Goal: Use online tool/utility

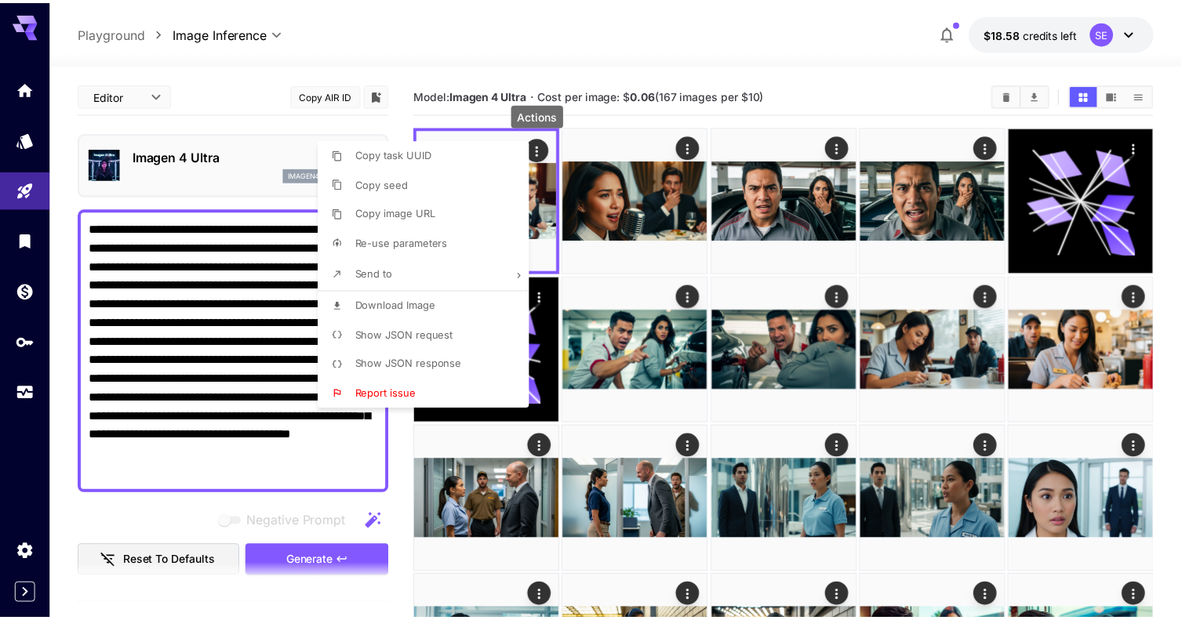
scroll to position [392, 0]
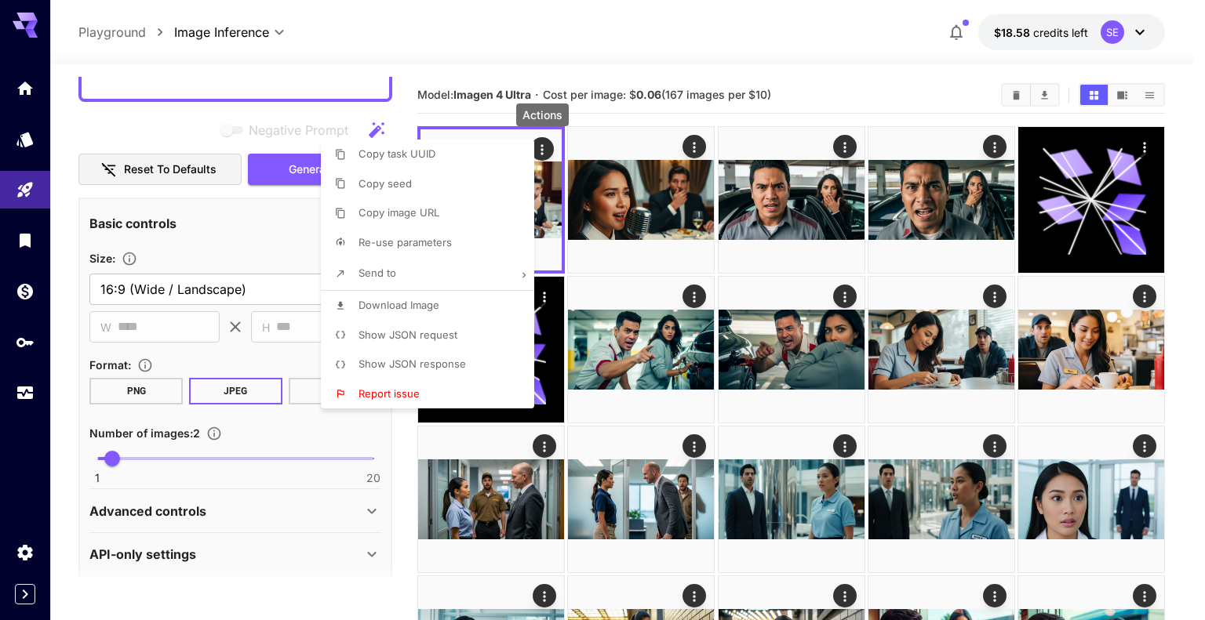
click at [587, 49] on div at bounding box center [602, 310] width 1205 height 620
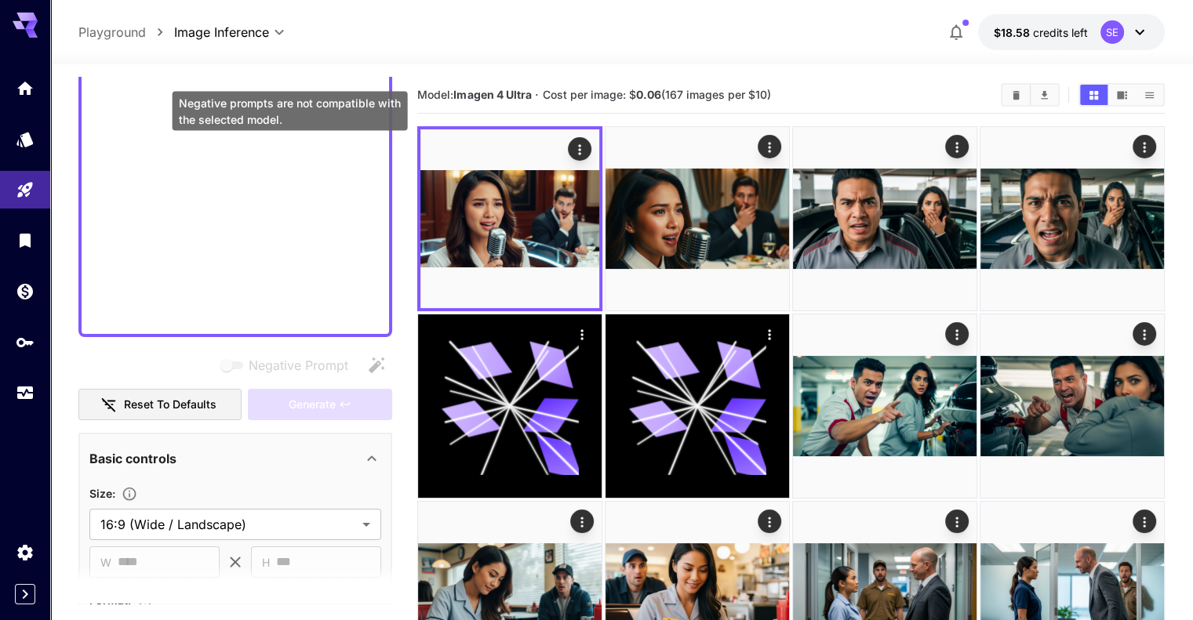
scroll to position [144, 0]
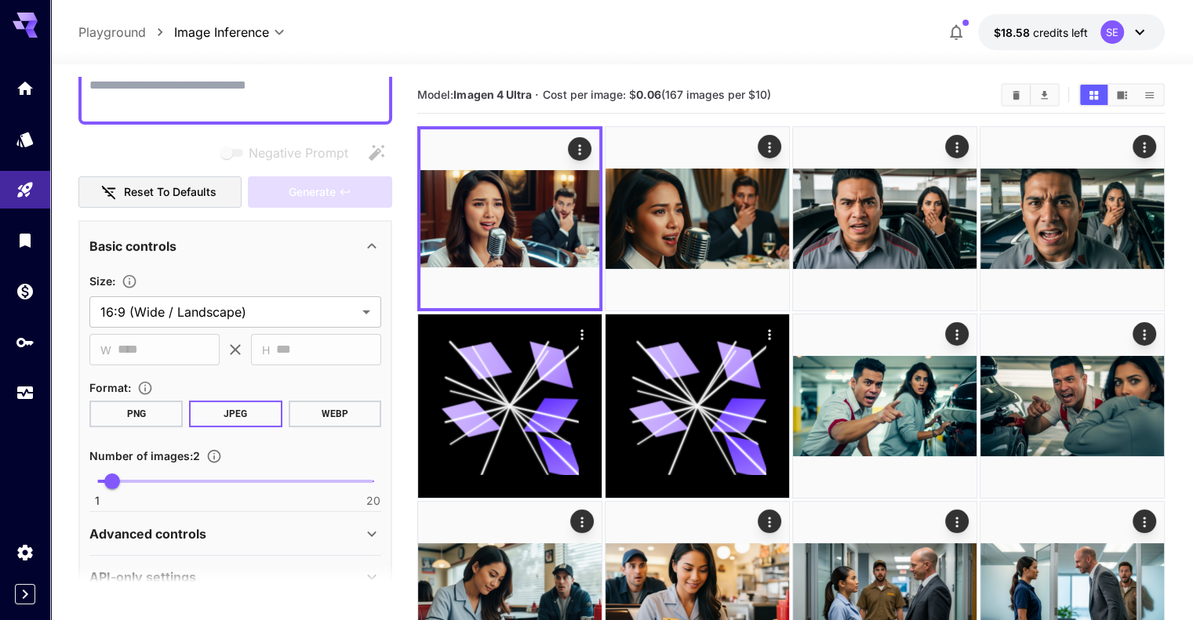
paste textarea "**********"
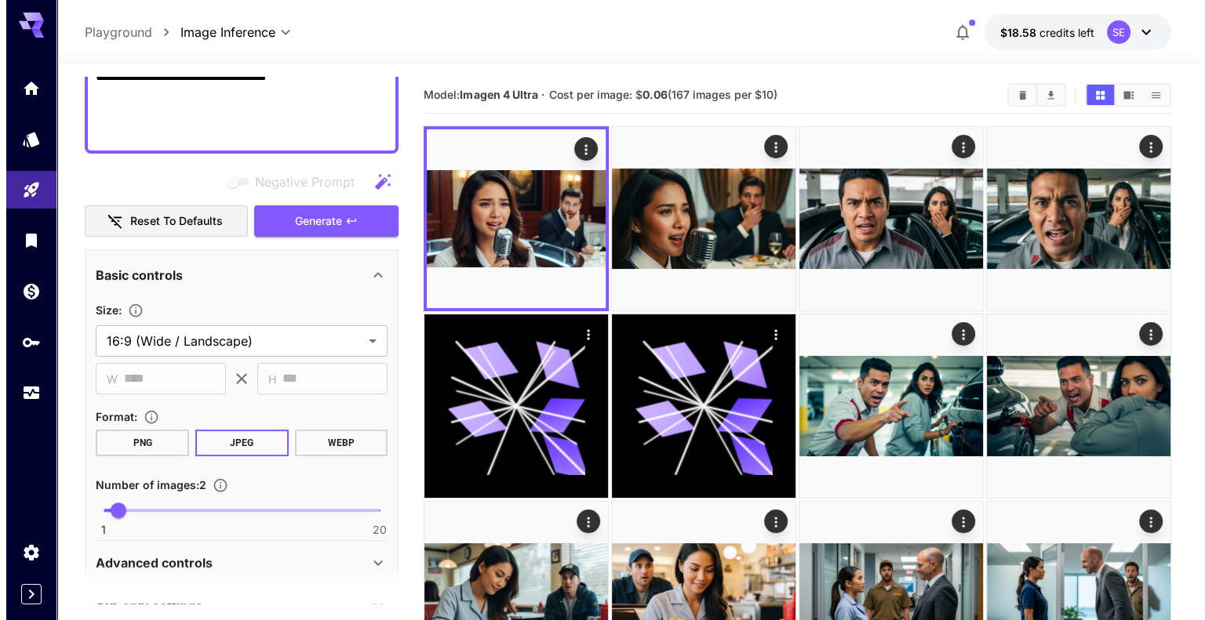
scroll to position [471, 0]
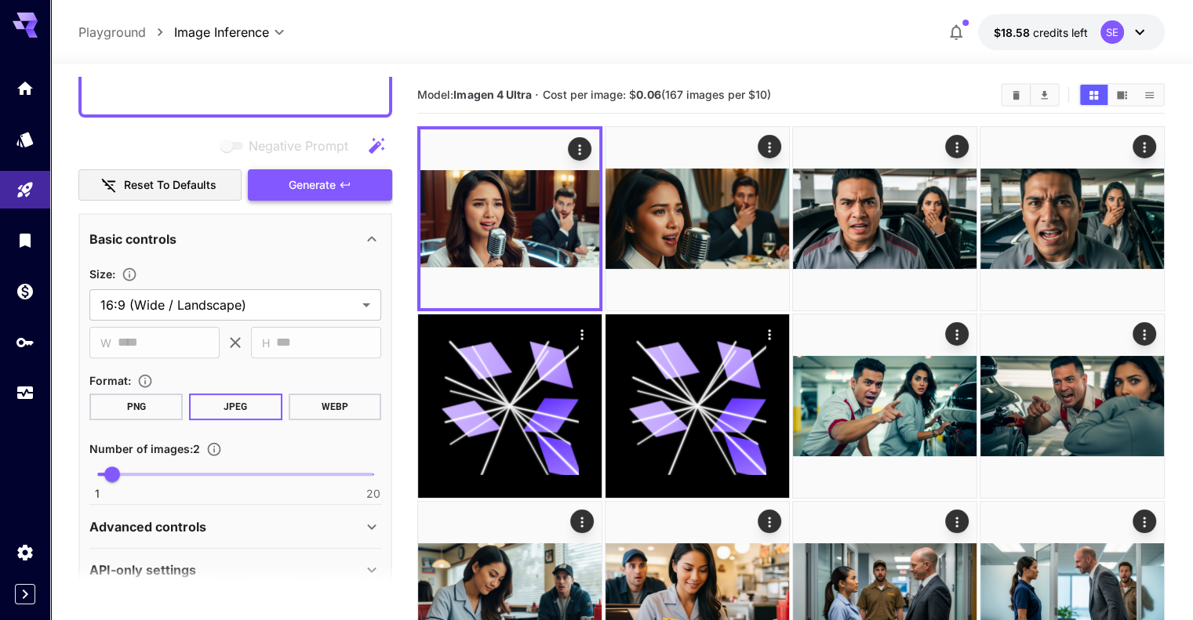
type textarea "**********"
click at [329, 183] on span "Generate" at bounding box center [312, 186] width 47 height 20
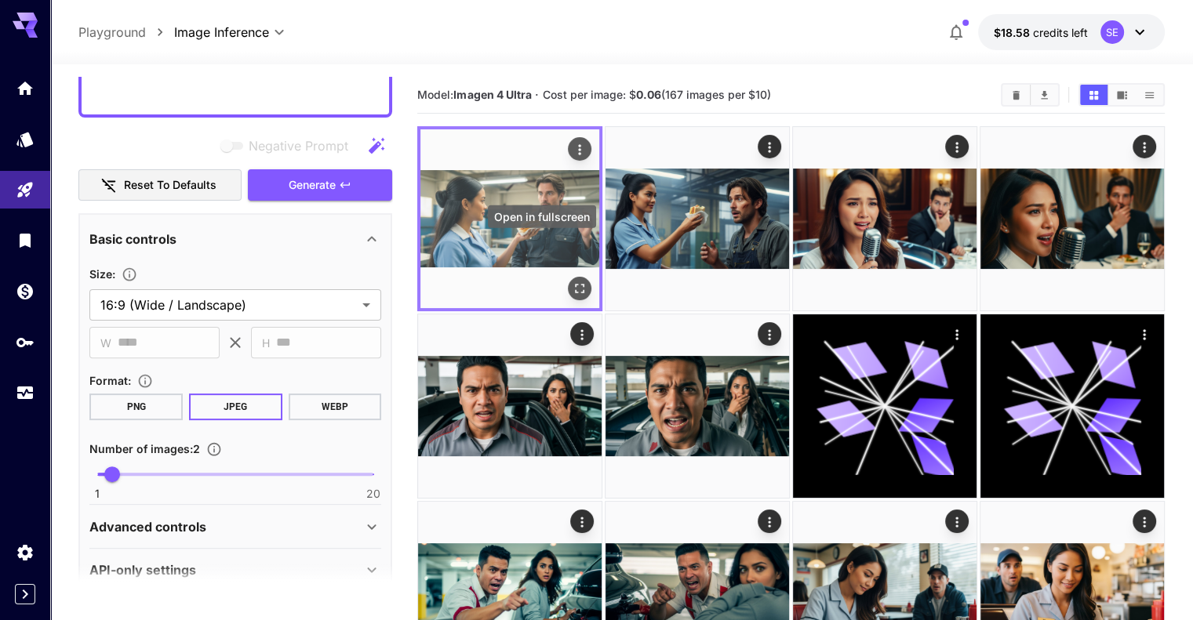
click at [568, 277] on button "Open in fullscreen" at bounding box center [580, 289] width 24 height 24
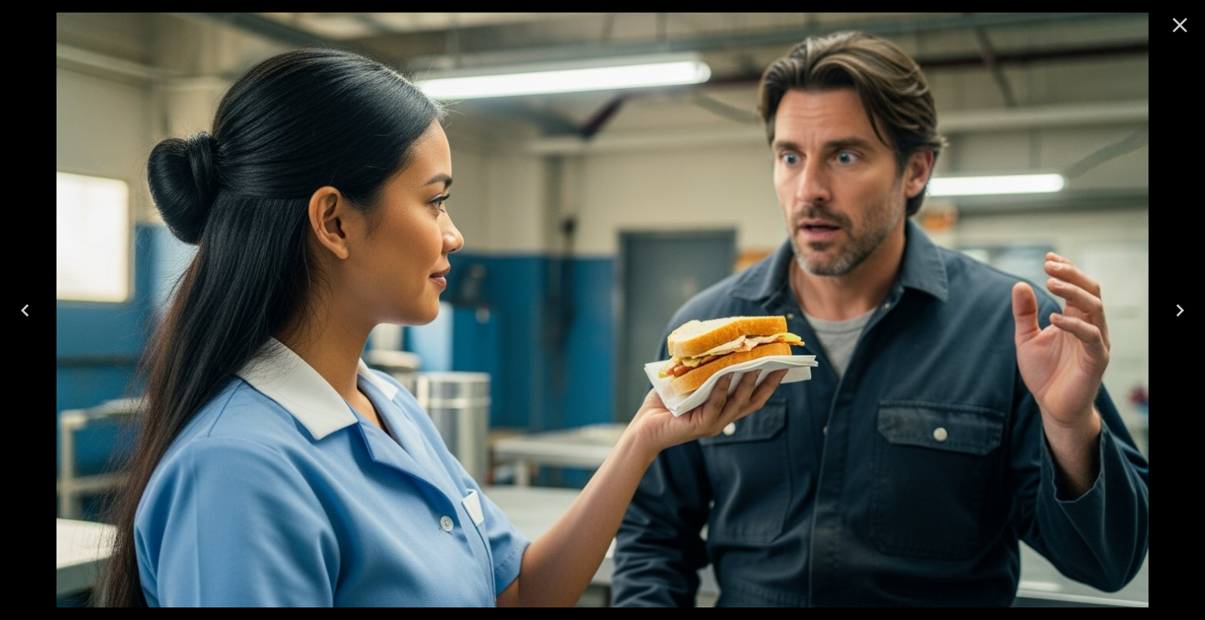
click at [1176, 23] on icon "Close" at bounding box center [1179, 25] width 25 height 25
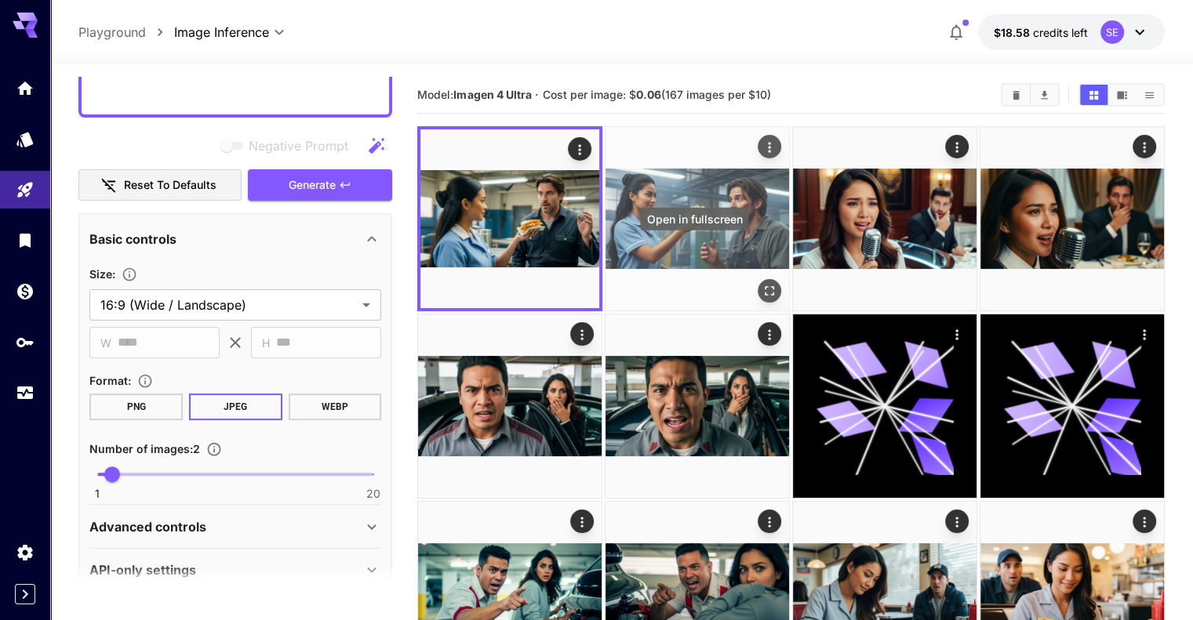
click at [761, 283] on icon "Open in fullscreen" at bounding box center [769, 291] width 16 height 16
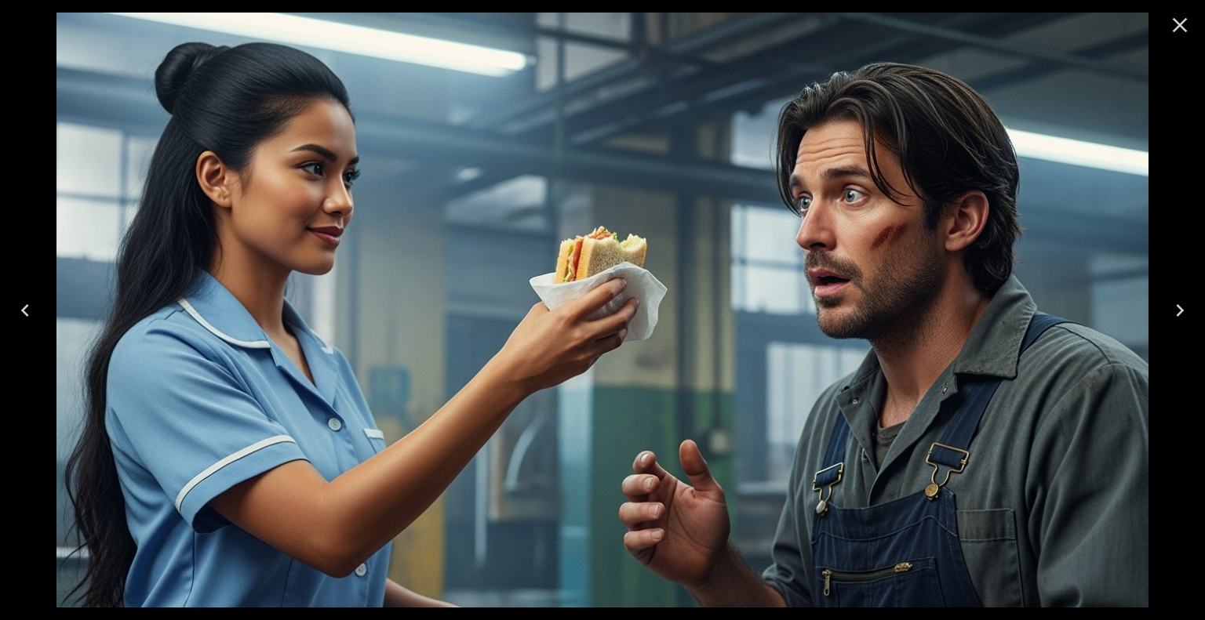
click at [1188, 22] on icon "Close" at bounding box center [1179, 25] width 25 height 25
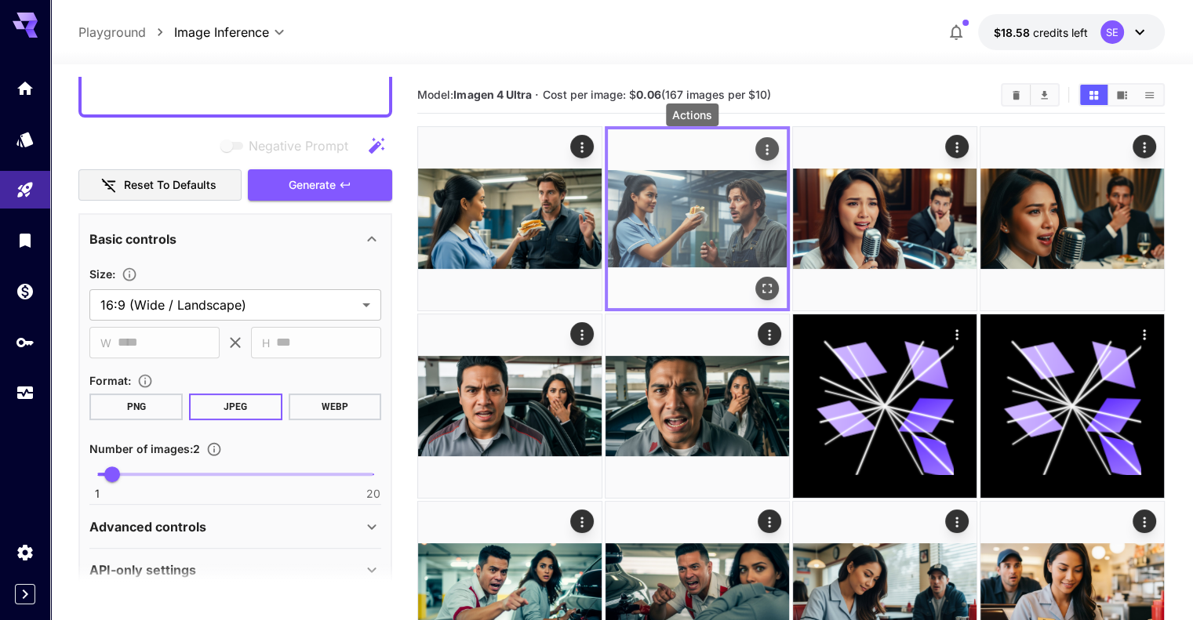
click at [759, 147] on icon "Actions" at bounding box center [767, 150] width 16 height 16
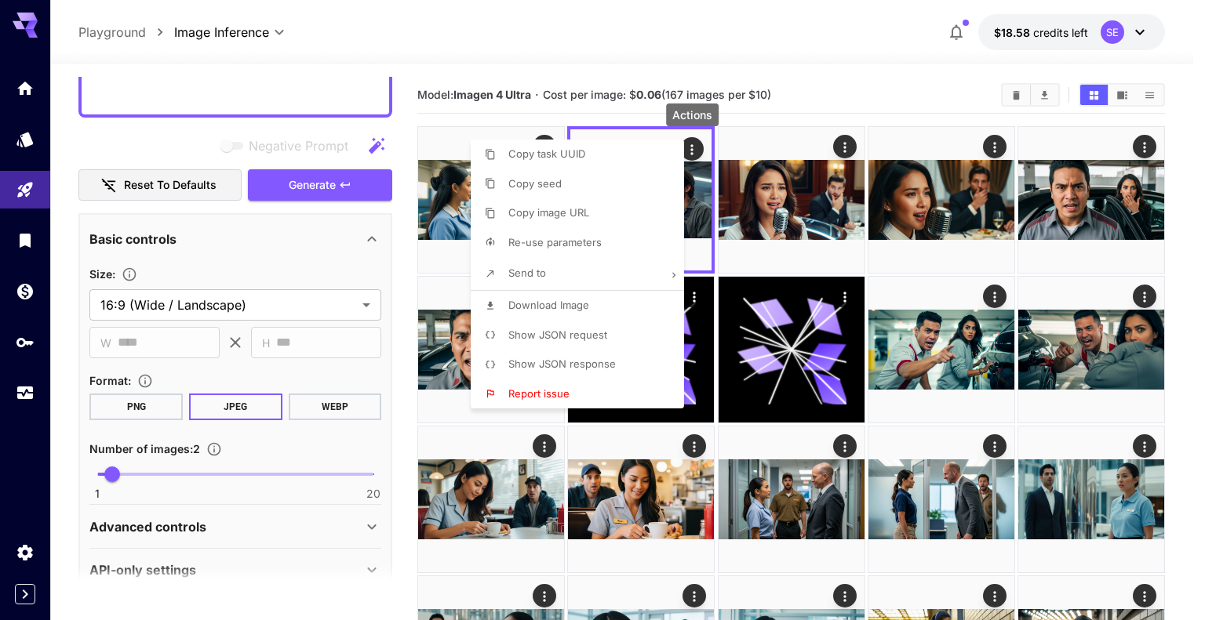
click at [601, 303] on li "Download Image" at bounding box center [582, 306] width 223 height 30
click at [837, 65] on div at bounding box center [602, 310] width 1205 height 620
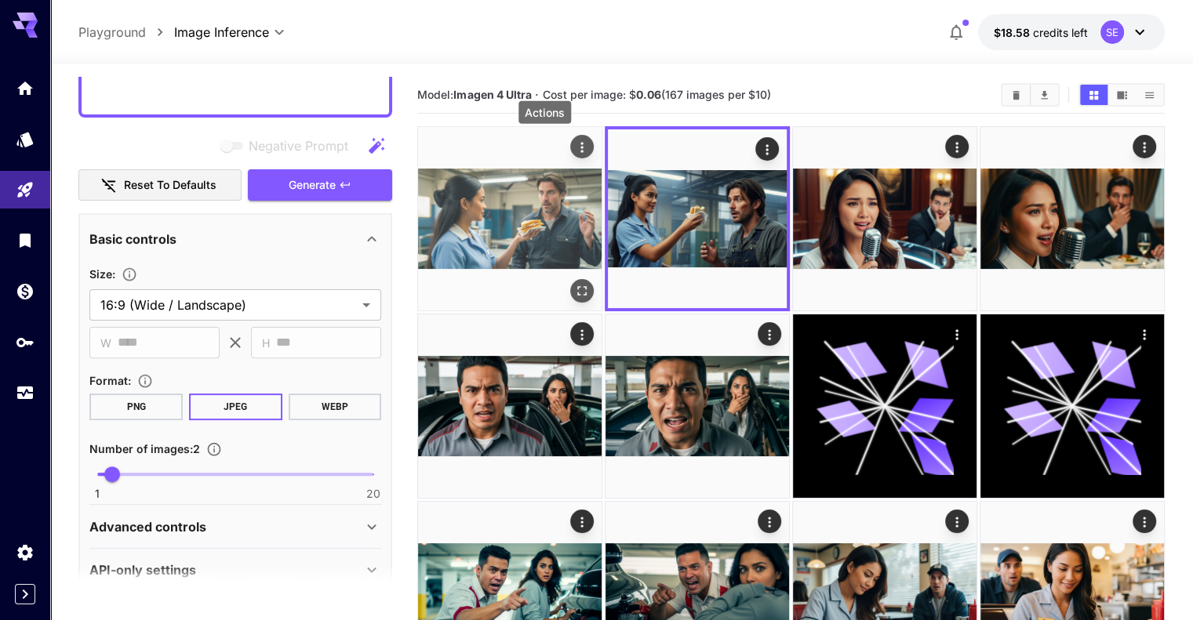
click at [574, 144] on icon "Actions" at bounding box center [582, 148] width 16 height 16
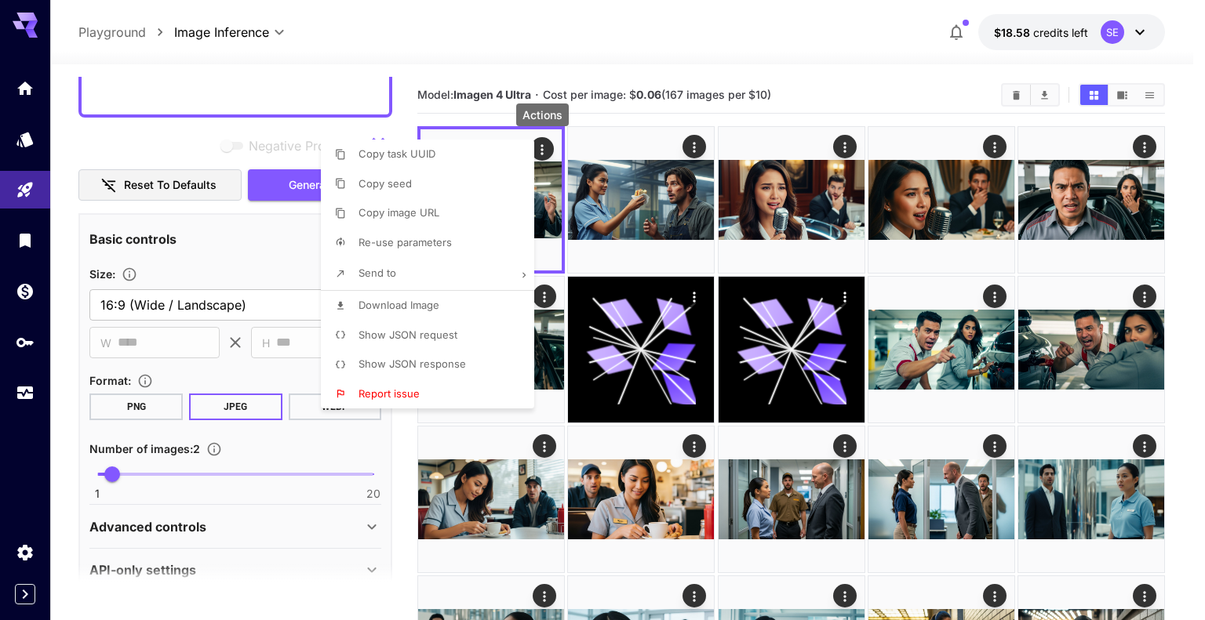
click at [463, 302] on li "Download Image" at bounding box center [432, 306] width 223 height 30
click at [441, 305] on span "Download Image" at bounding box center [403, 305] width 81 height 13
